Goal: Task Accomplishment & Management: Manage account settings

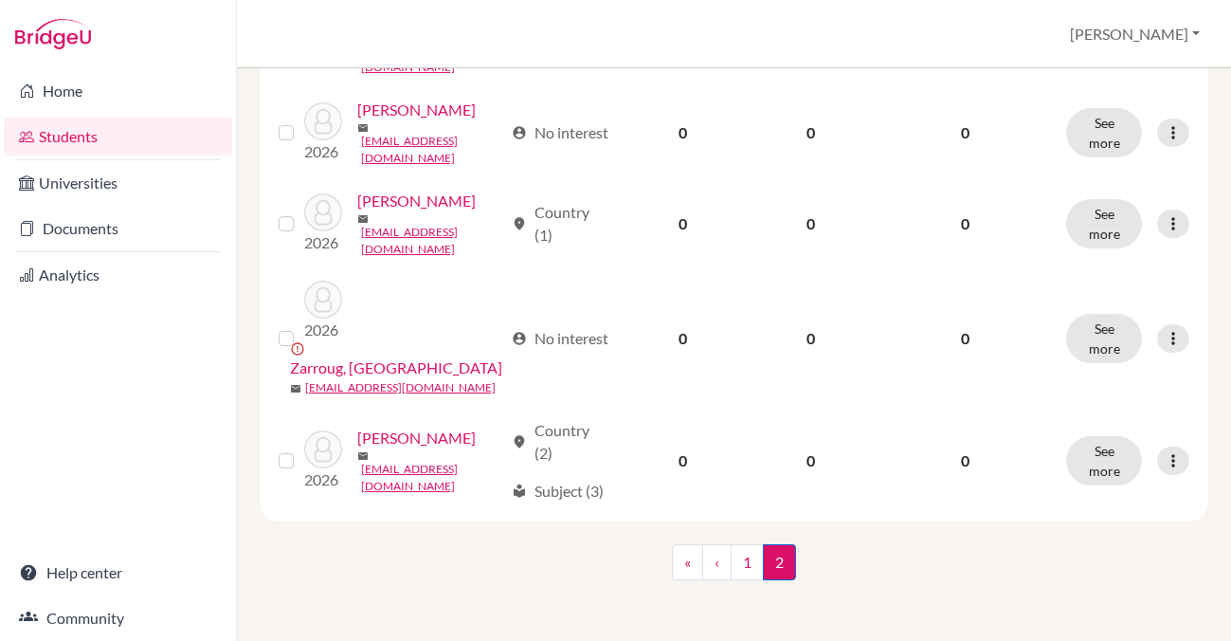
scroll to position [1743, 0]
click at [745, 552] on link "1" at bounding box center [747, 562] width 33 height 36
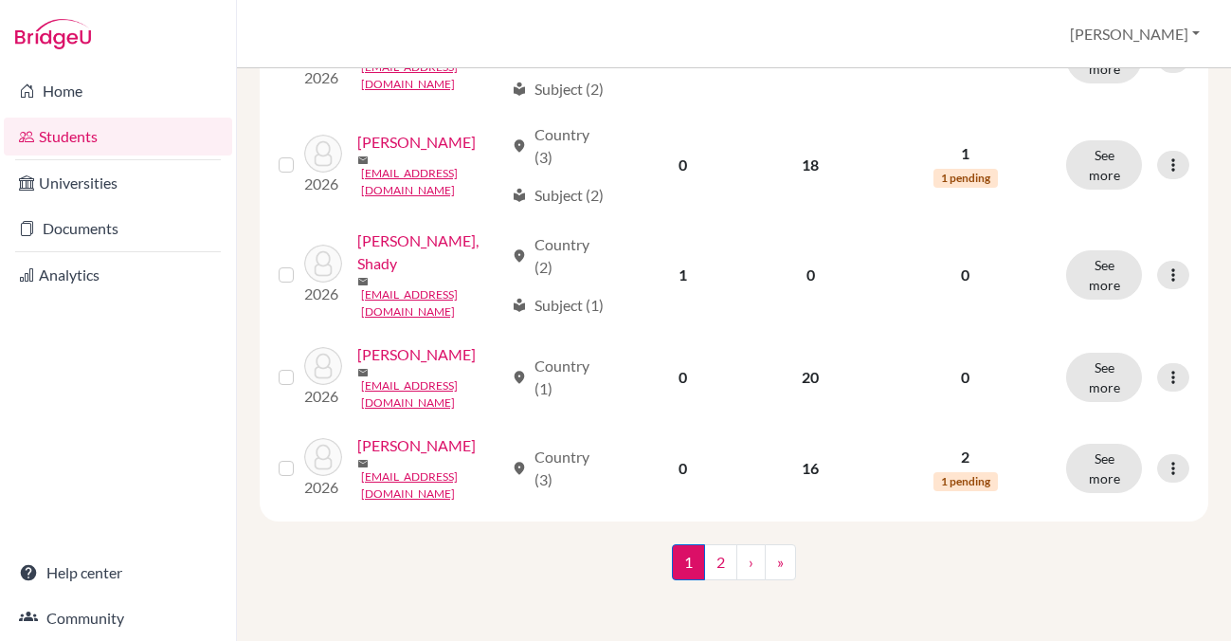
scroll to position [1985, 0]
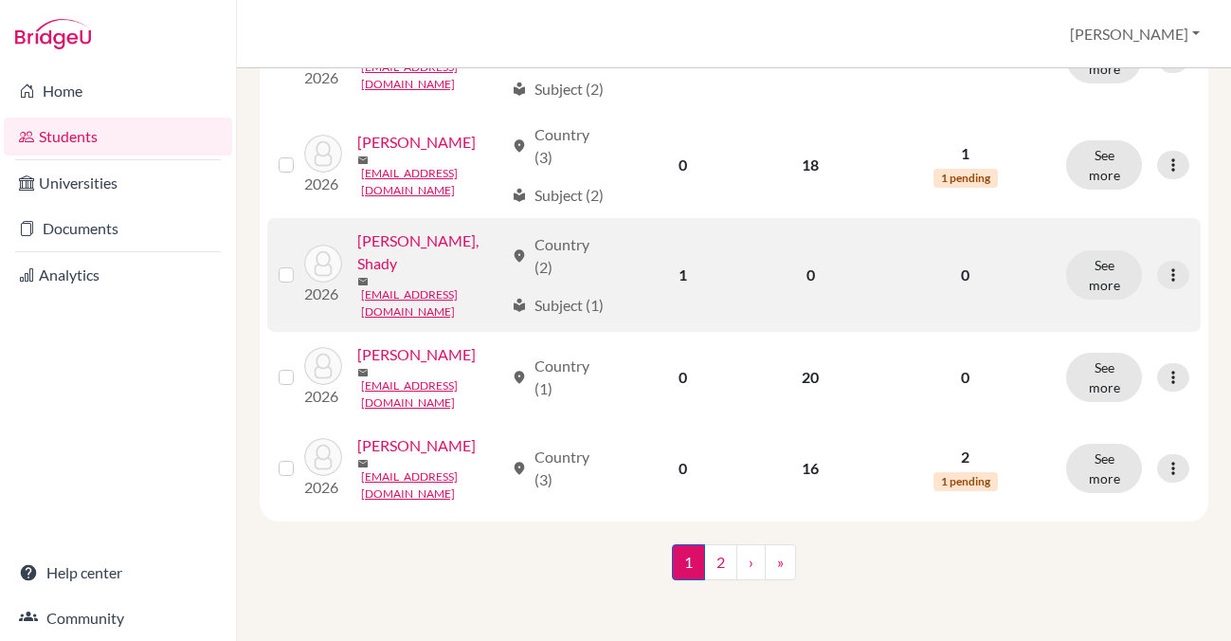
click at [357, 275] on link "[PERSON_NAME], Shady" at bounding box center [430, 251] width 146 height 45
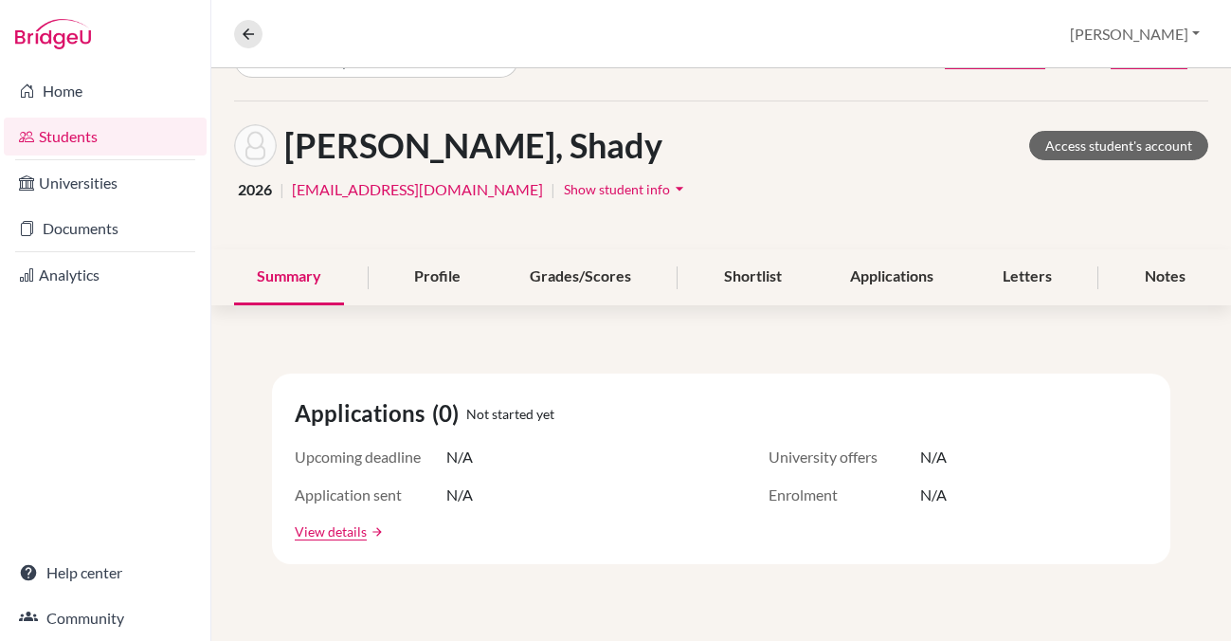
scroll to position [52, 0]
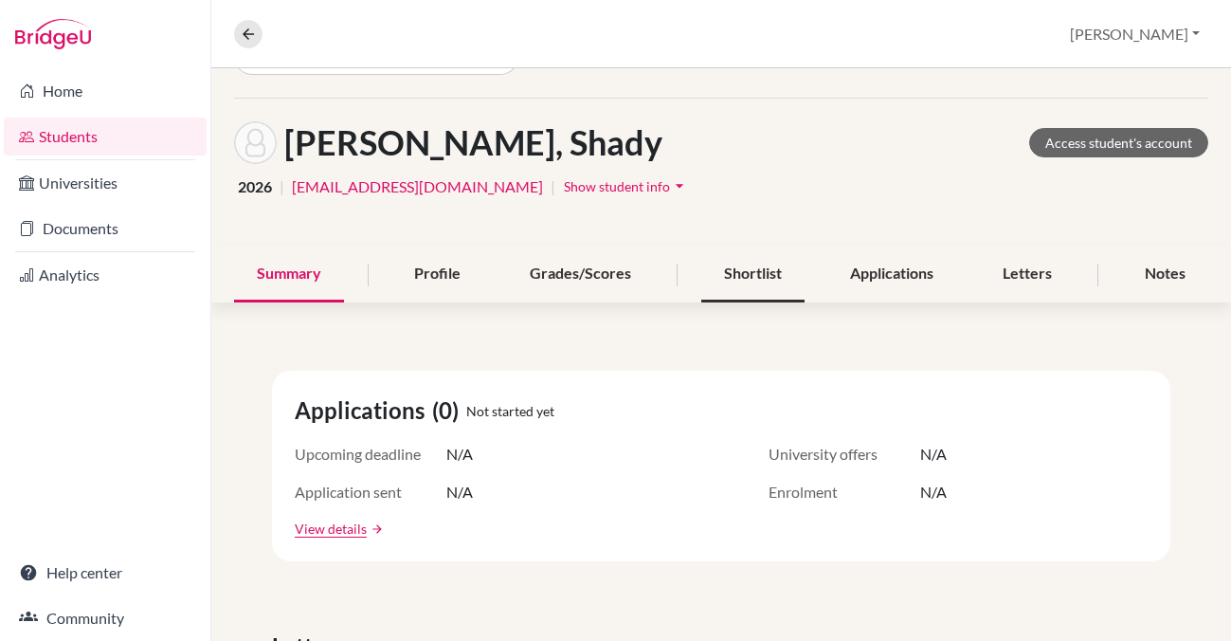
click at [732, 281] on div "Shortlist" at bounding box center [752, 274] width 103 height 56
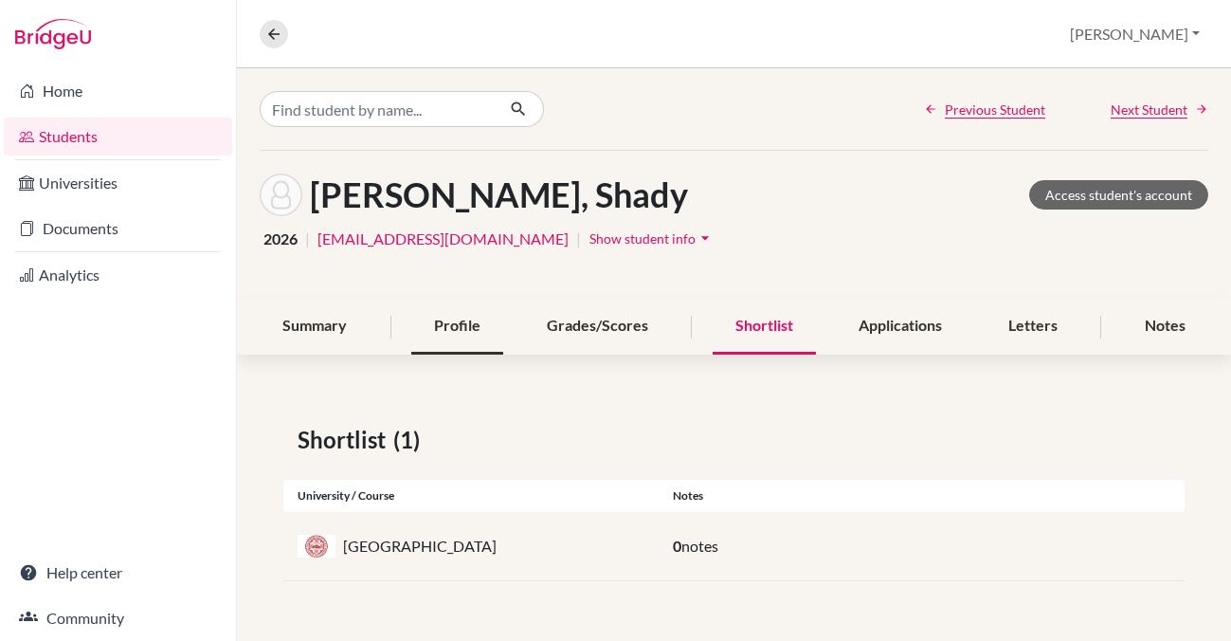
click at [440, 331] on div "Profile" at bounding box center [457, 326] width 92 height 56
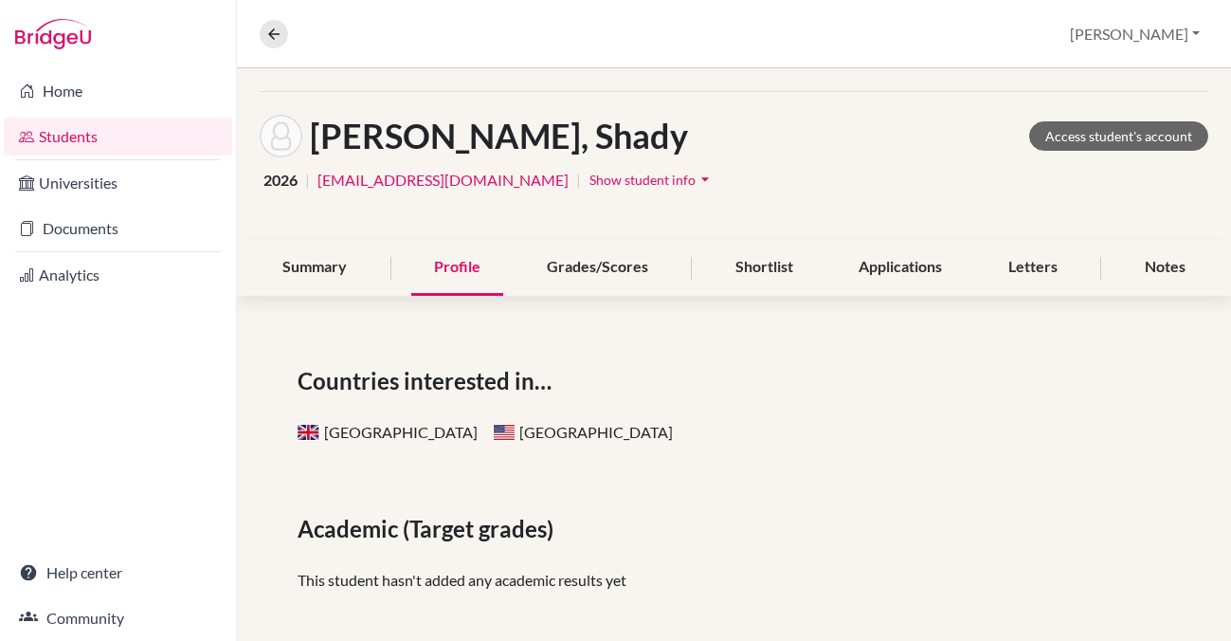
scroll to position [57, 0]
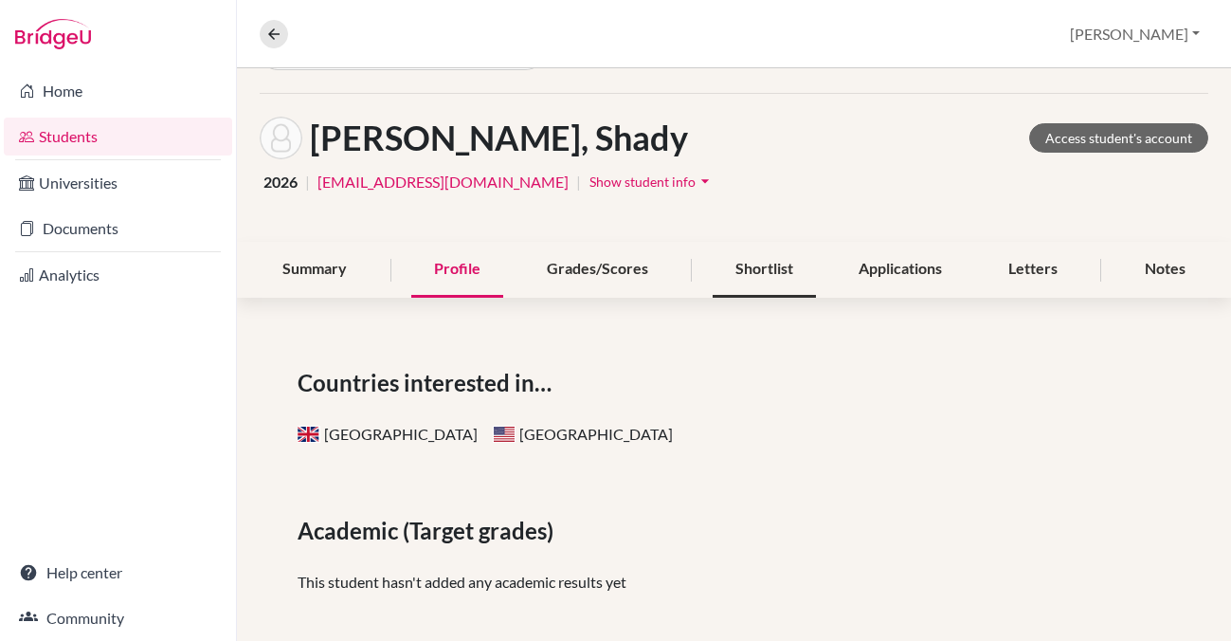
click at [762, 263] on div "Shortlist" at bounding box center [764, 270] width 103 height 56
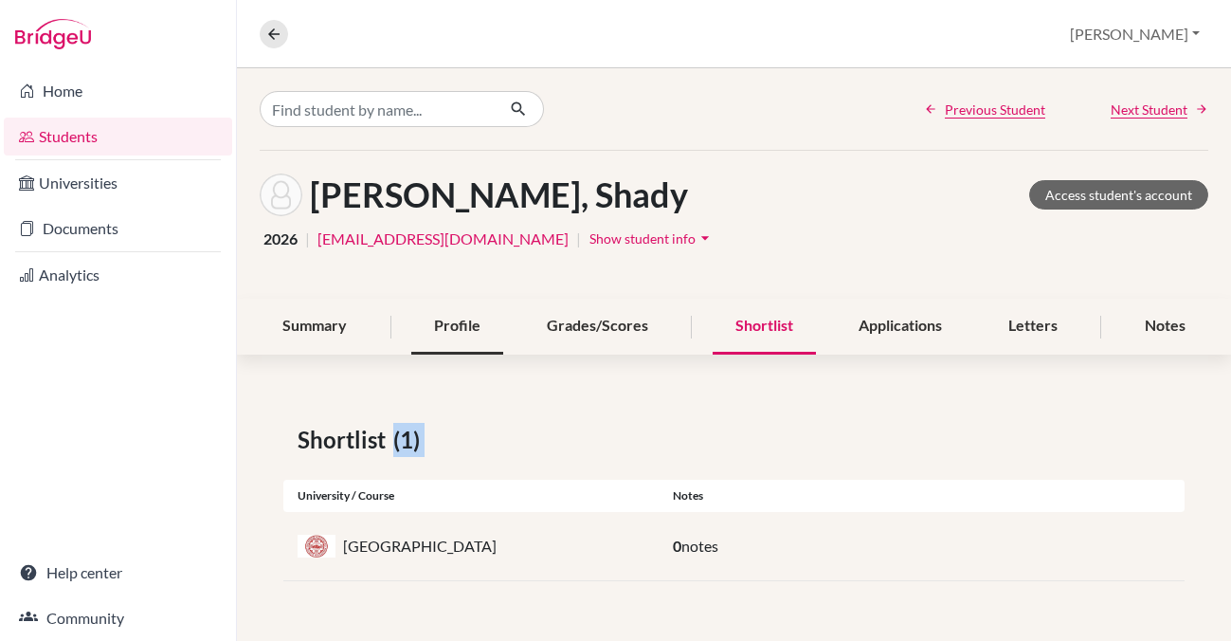
drag, startPoint x: 564, startPoint y: 466, endPoint x: 497, endPoint y: 347, distance: 137.0
click at [496, 349] on div "Previous Student Next Student [PERSON_NAME] Access student's account 2026 | [EM…" at bounding box center [734, 347] width 994 height 558
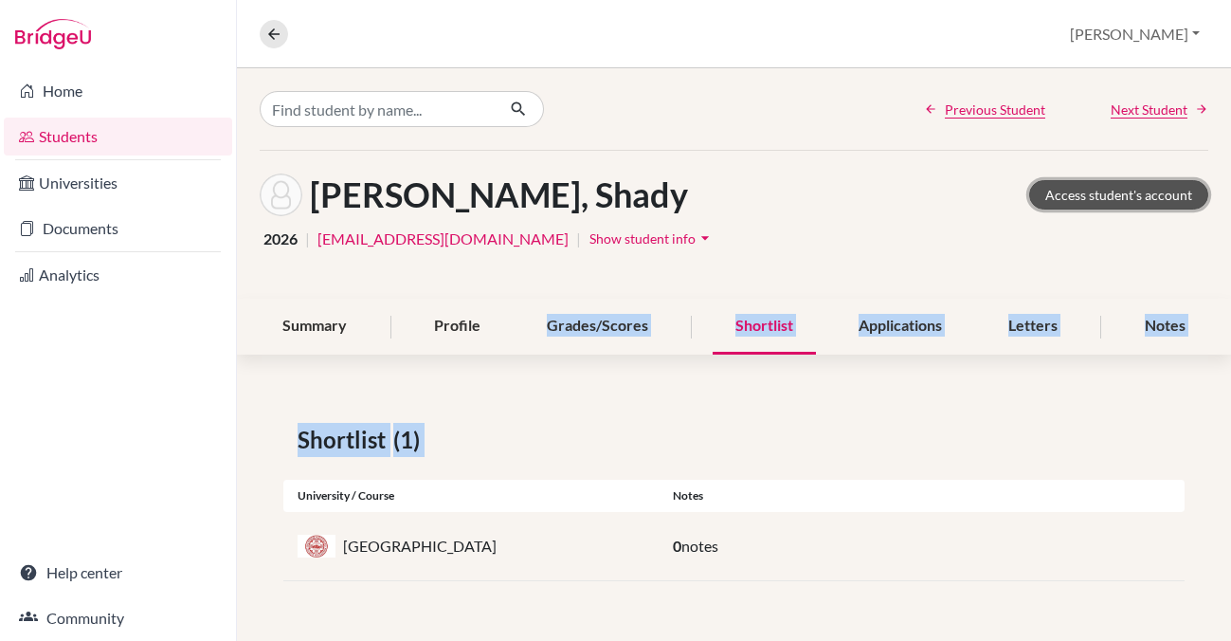
click at [1111, 190] on link "Access student's account" at bounding box center [1118, 194] width 179 height 29
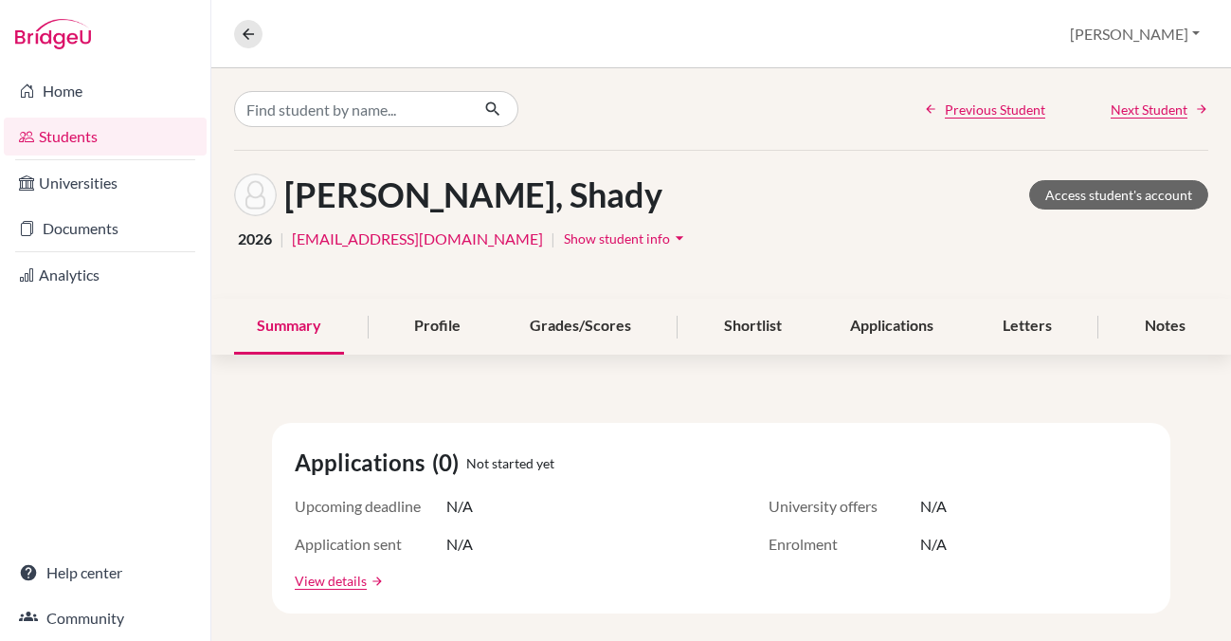
click at [55, 135] on link "Students" at bounding box center [105, 136] width 203 height 38
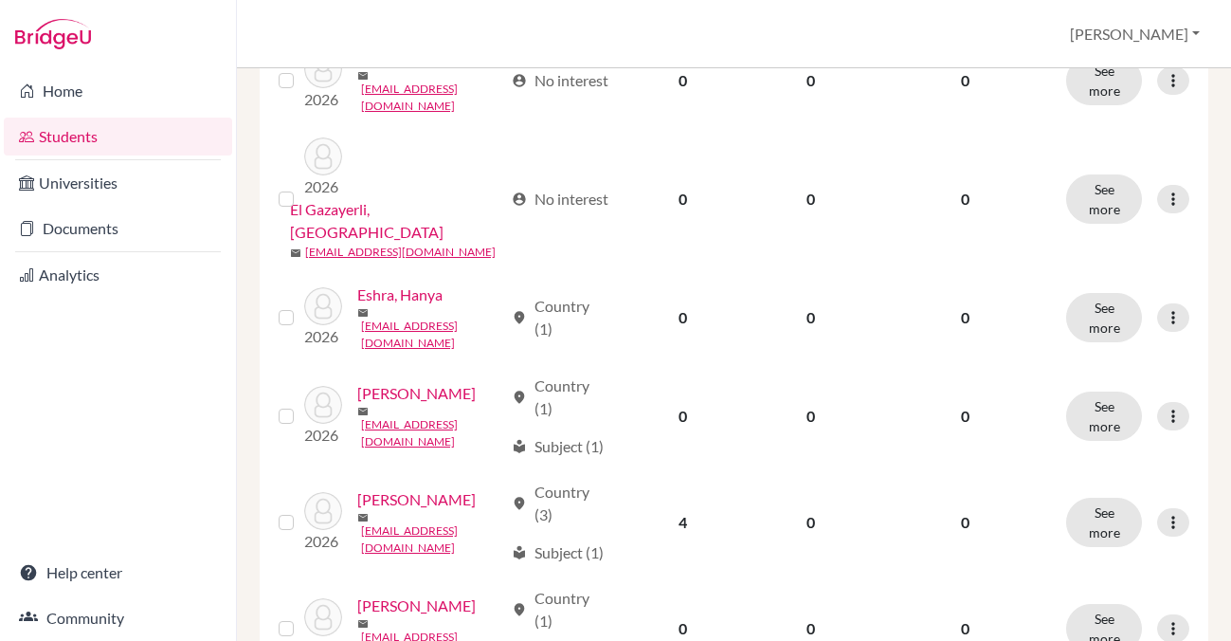
scroll to position [1356, 0]
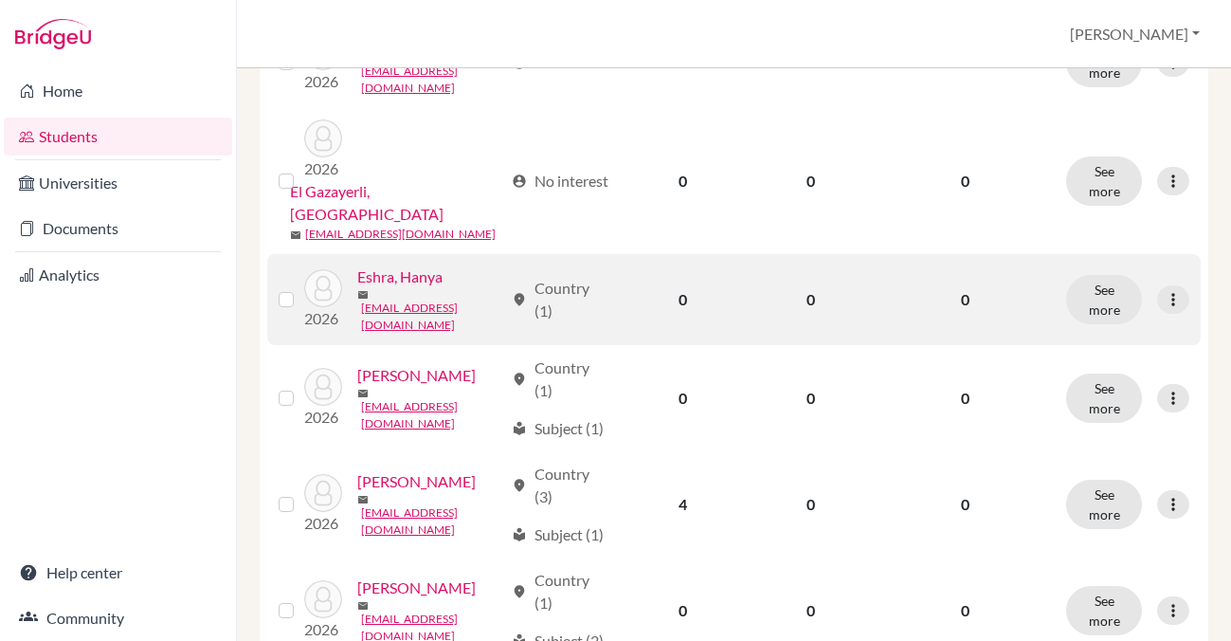
click at [357, 288] on link "Eshra, Hanya" at bounding box center [399, 276] width 85 height 23
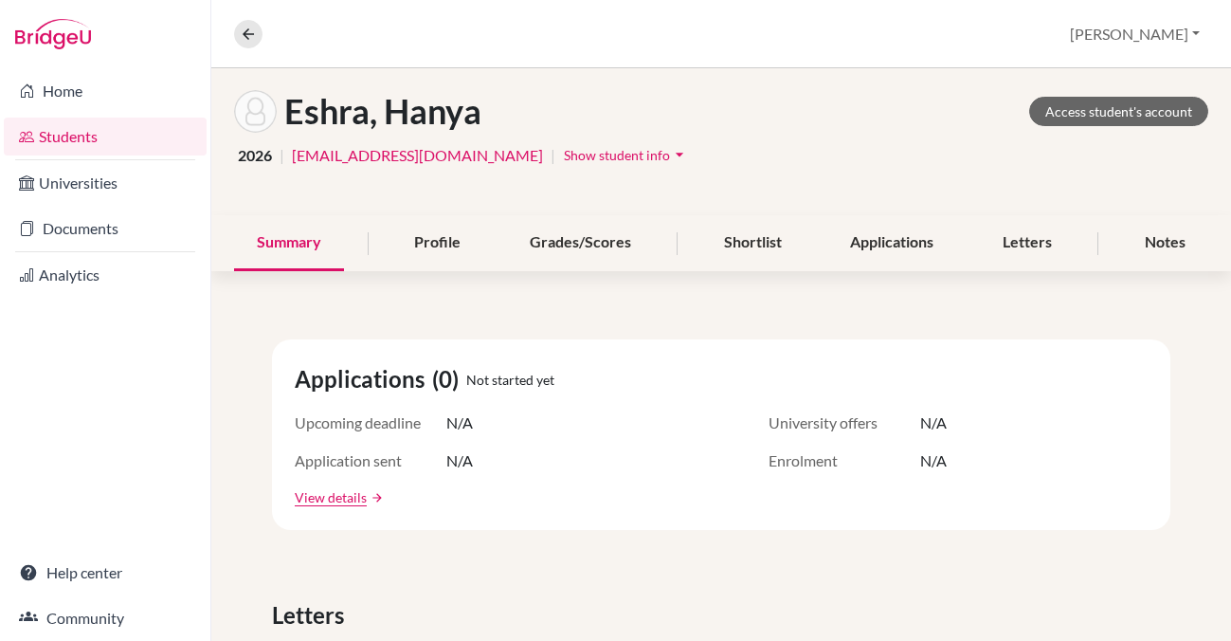
scroll to position [81, 0]
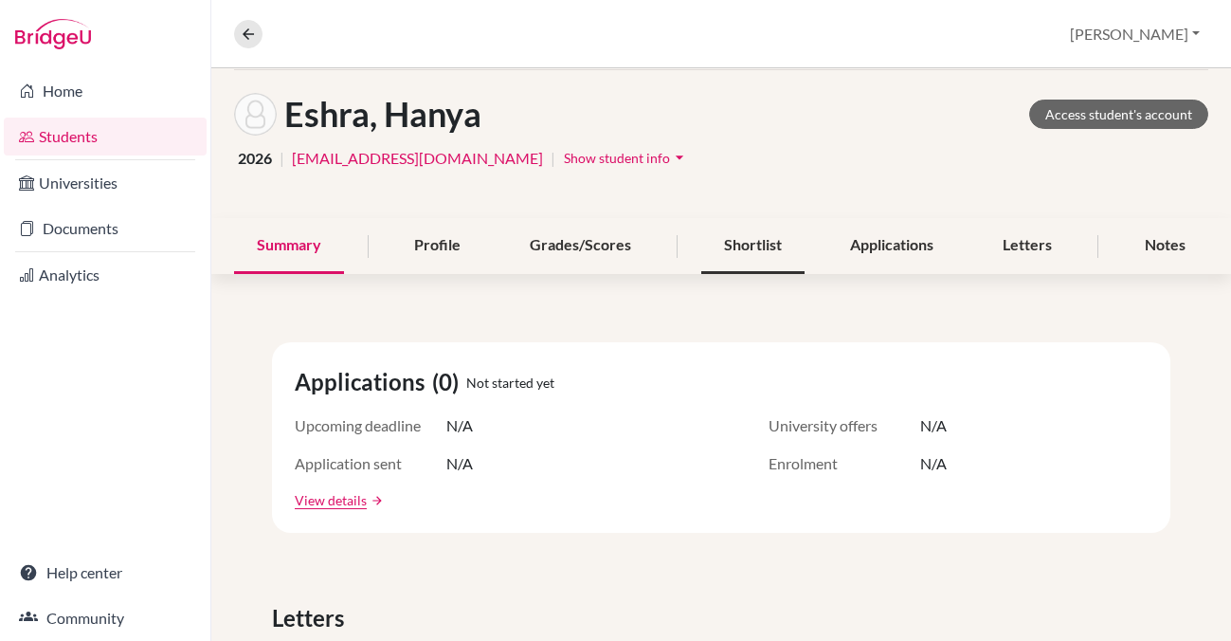
click at [736, 236] on div "Shortlist" at bounding box center [752, 246] width 103 height 56
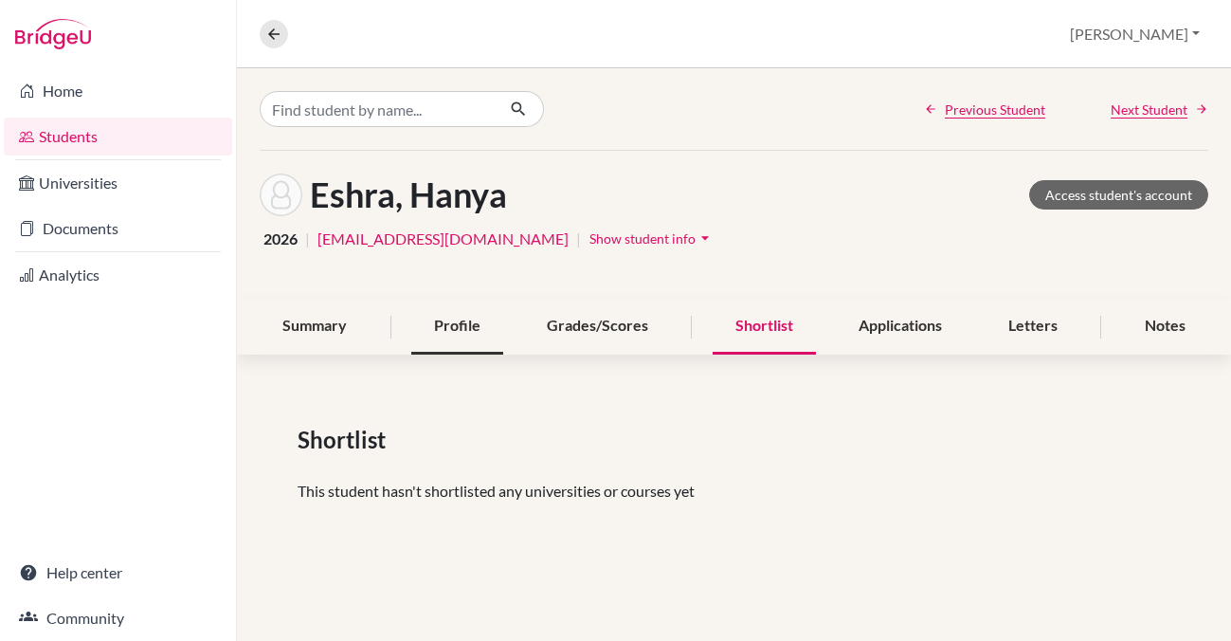
click at [454, 319] on div "Profile" at bounding box center [457, 326] width 92 height 56
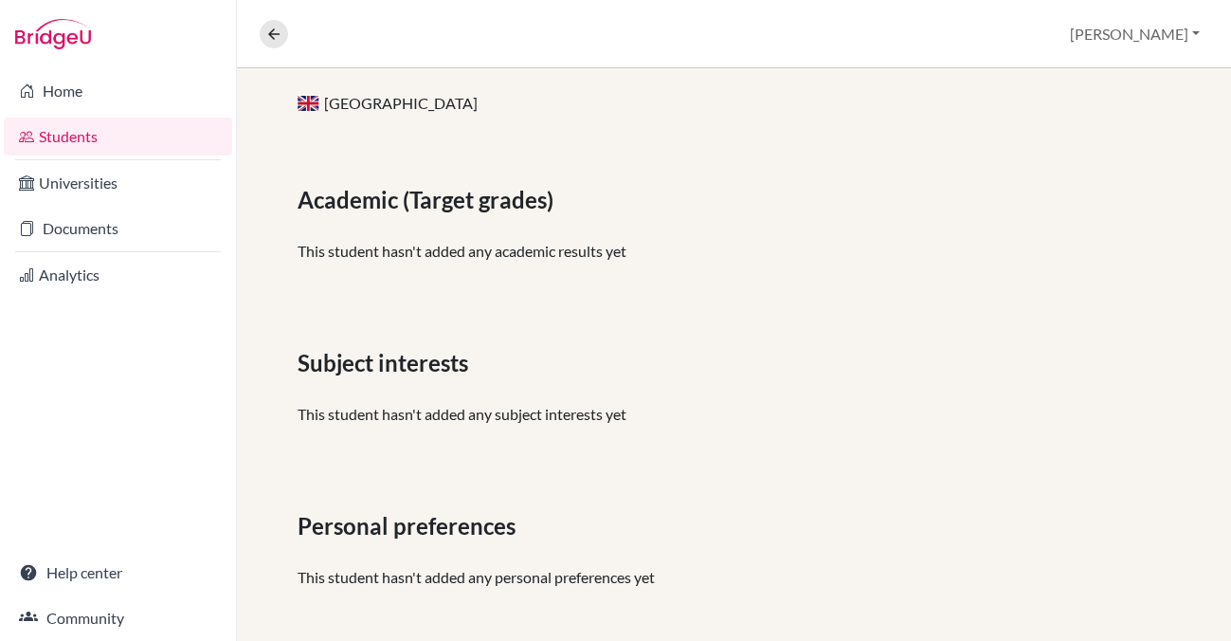
scroll to position [396, 0]
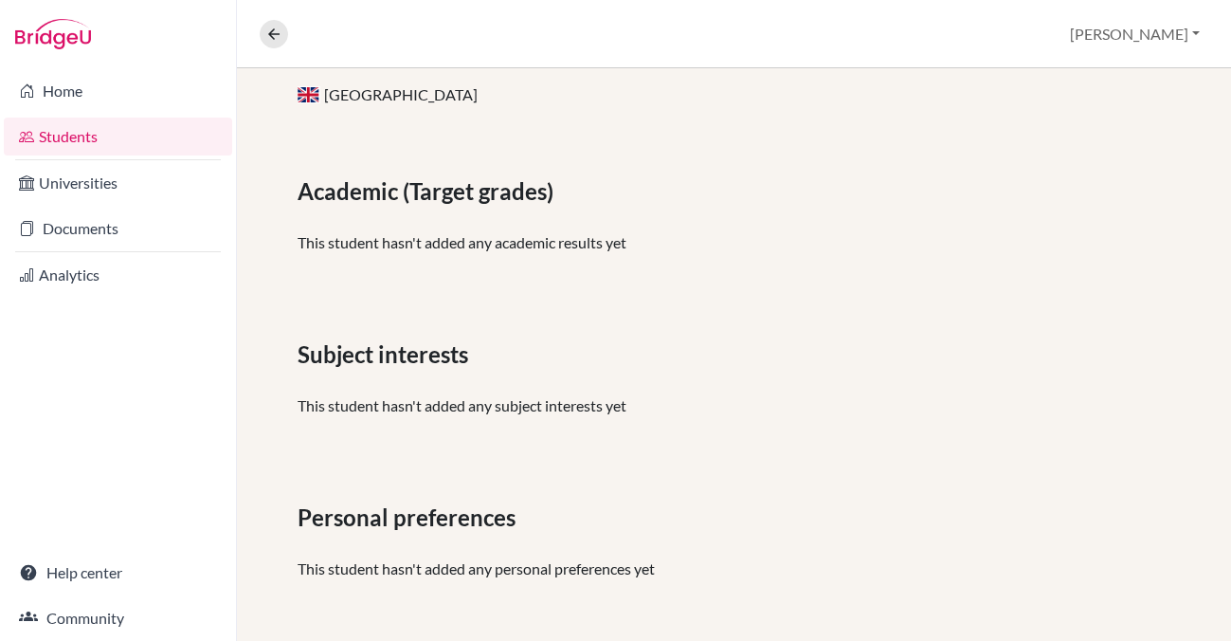
click at [74, 135] on link "Students" at bounding box center [118, 136] width 228 height 38
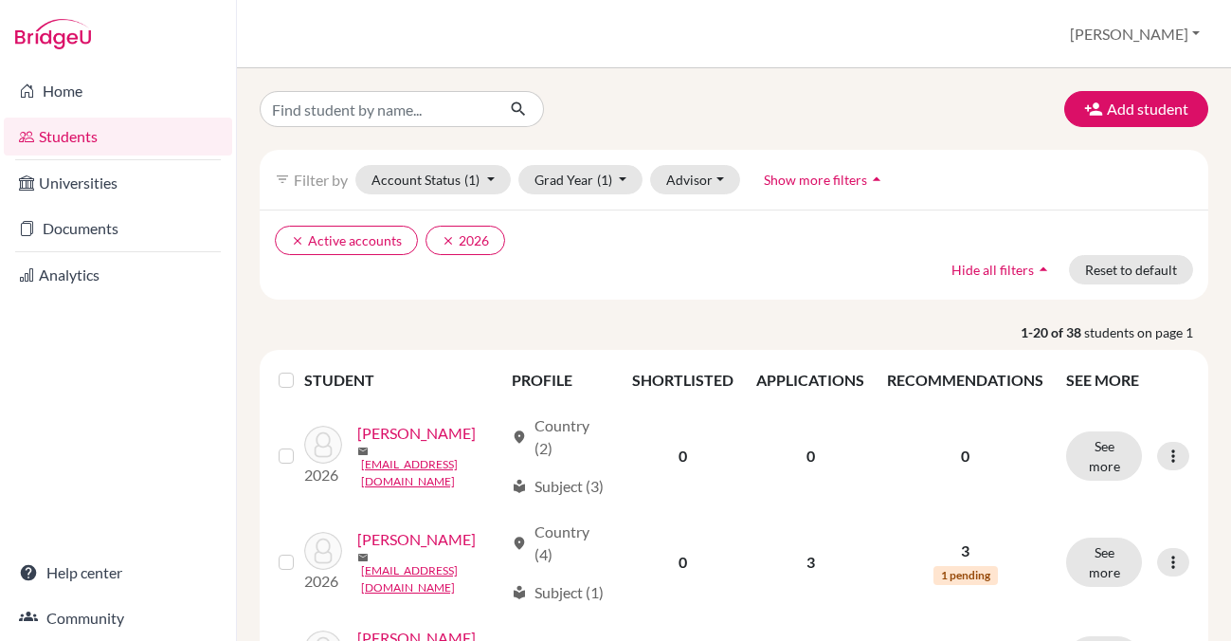
click at [427, 283] on div "clear Active accounts clear 2026 Hide all filters arrow_drop_up Reset to default" at bounding box center [734, 254] width 949 height 90
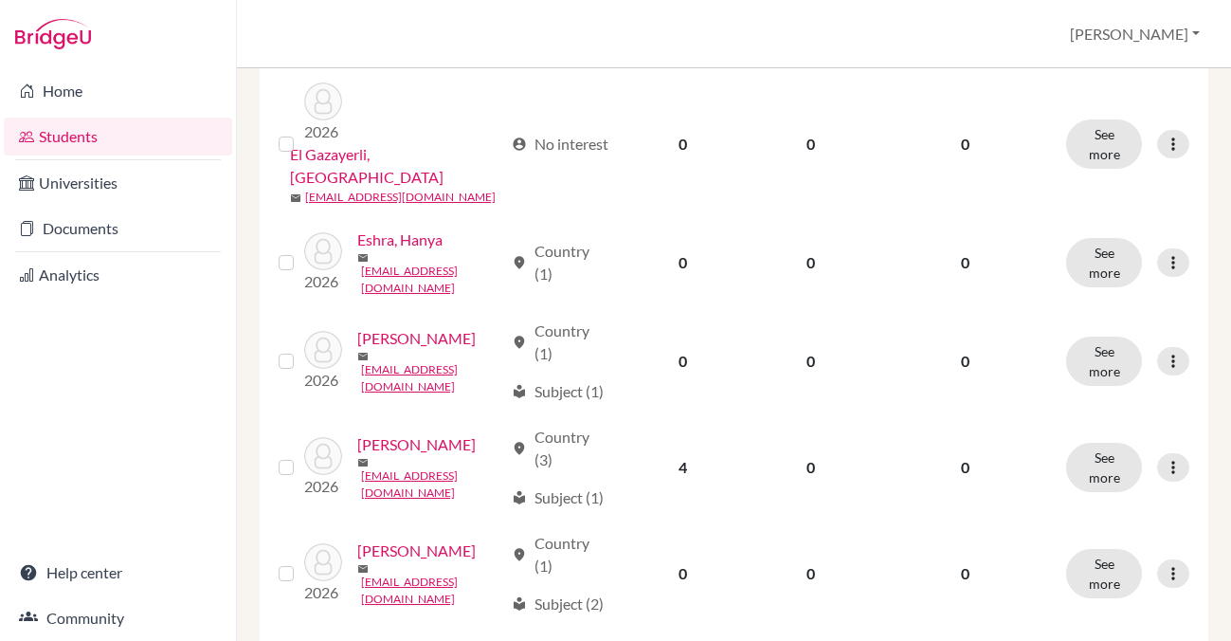
scroll to position [1395, 0]
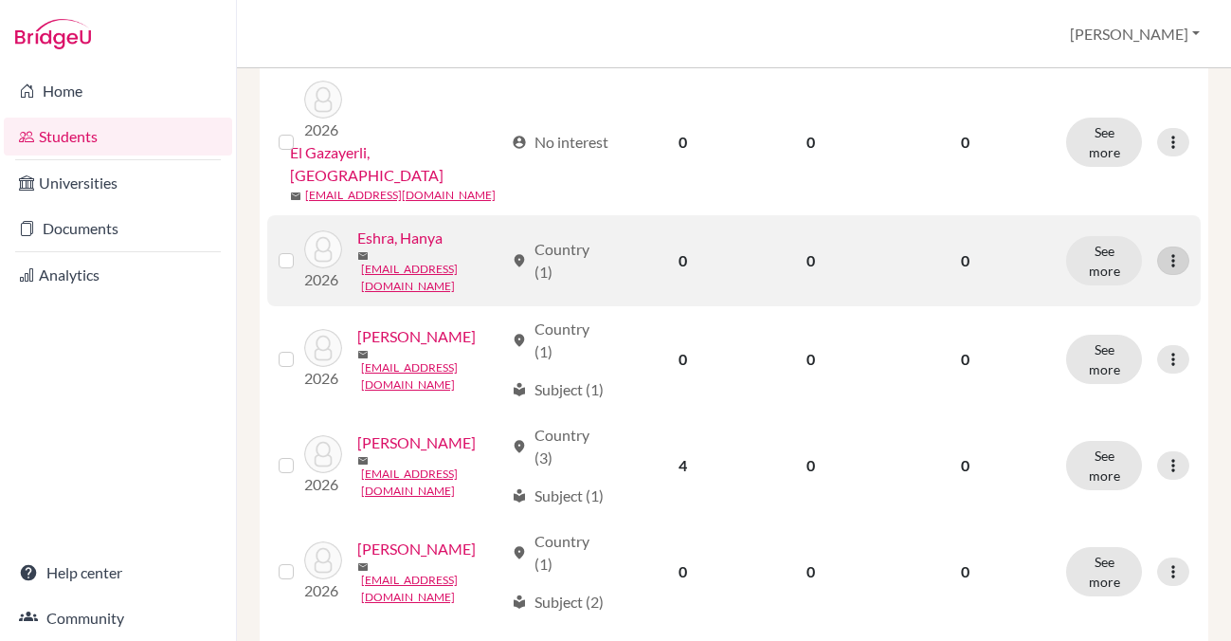
click at [1170, 270] on icon at bounding box center [1173, 260] width 19 height 19
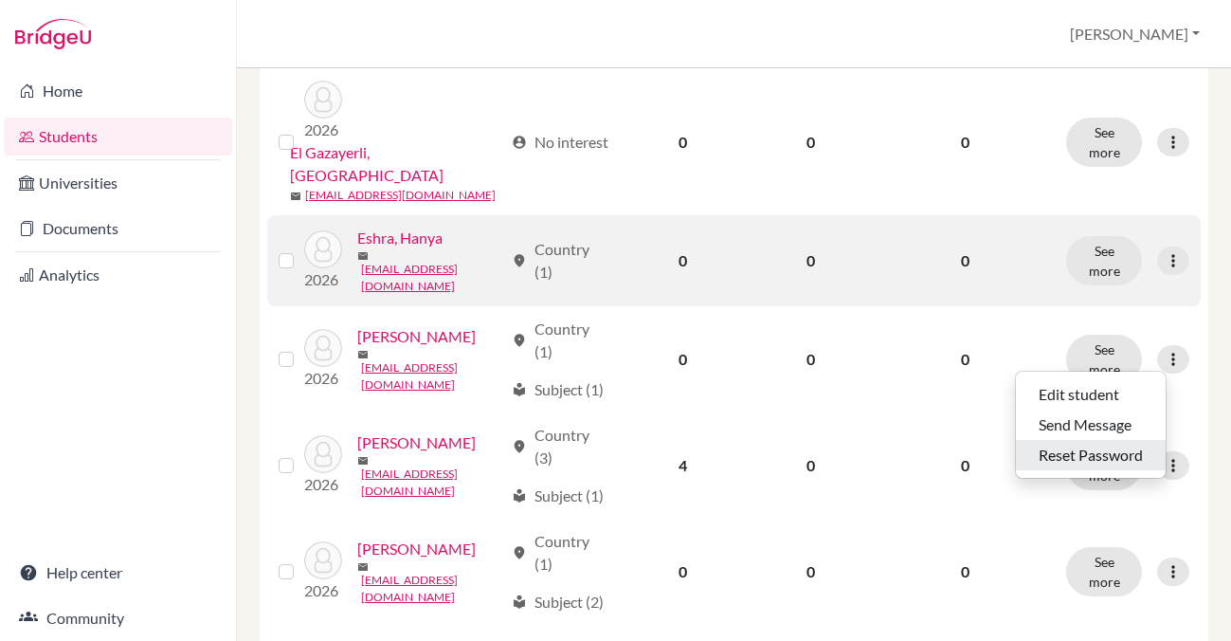
click at [1098, 454] on button "Reset Password" at bounding box center [1091, 455] width 150 height 30
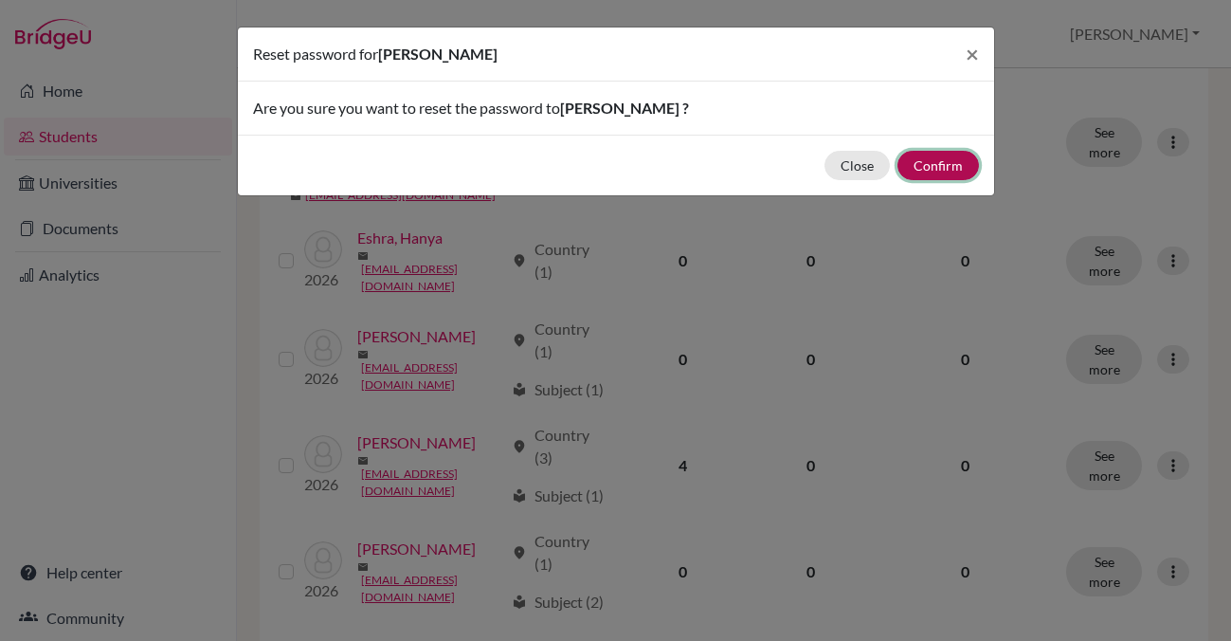
click at [943, 169] on button "Confirm" at bounding box center [937, 165] width 81 height 29
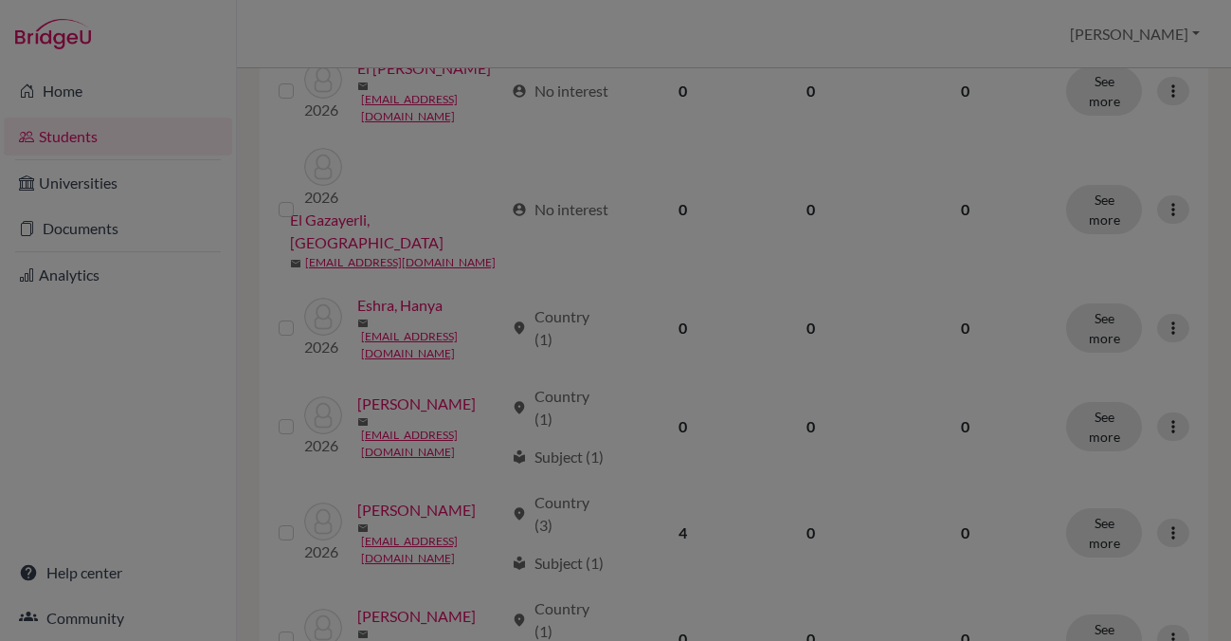
scroll to position [1462, 0]
